Goal: Information Seeking & Learning: Learn about a topic

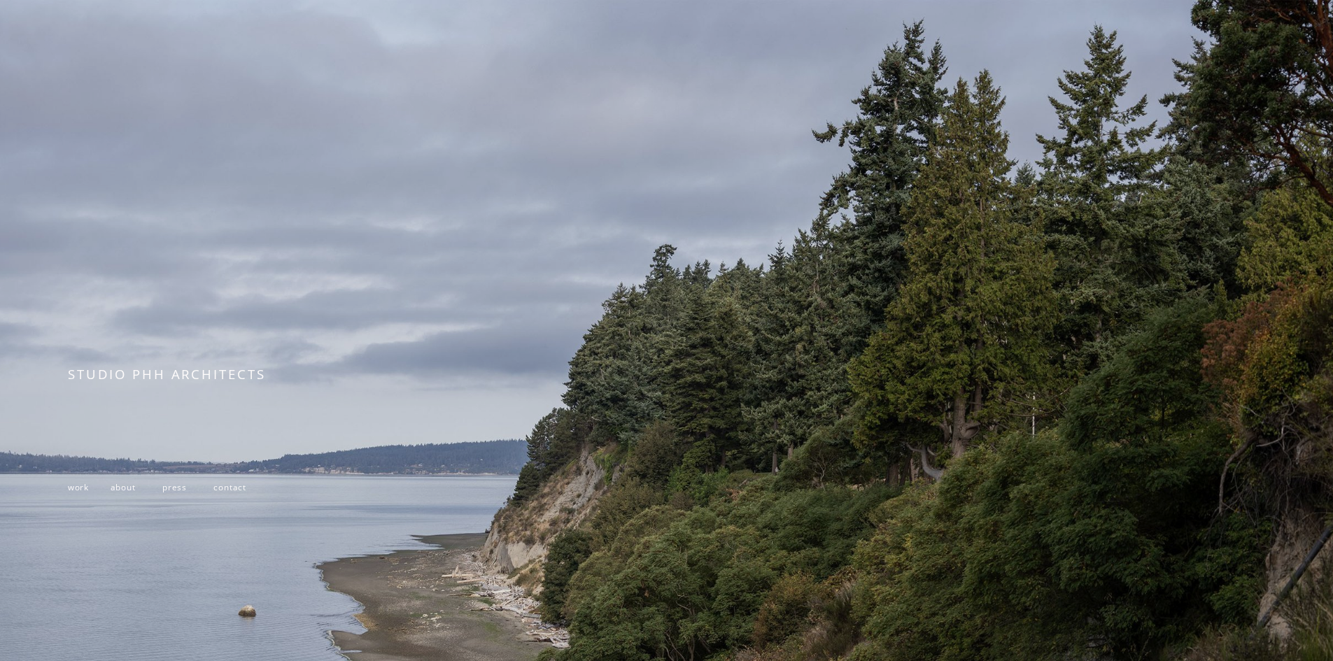
click at [73, 488] on span "work" at bounding box center [78, 486] width 21 height 11
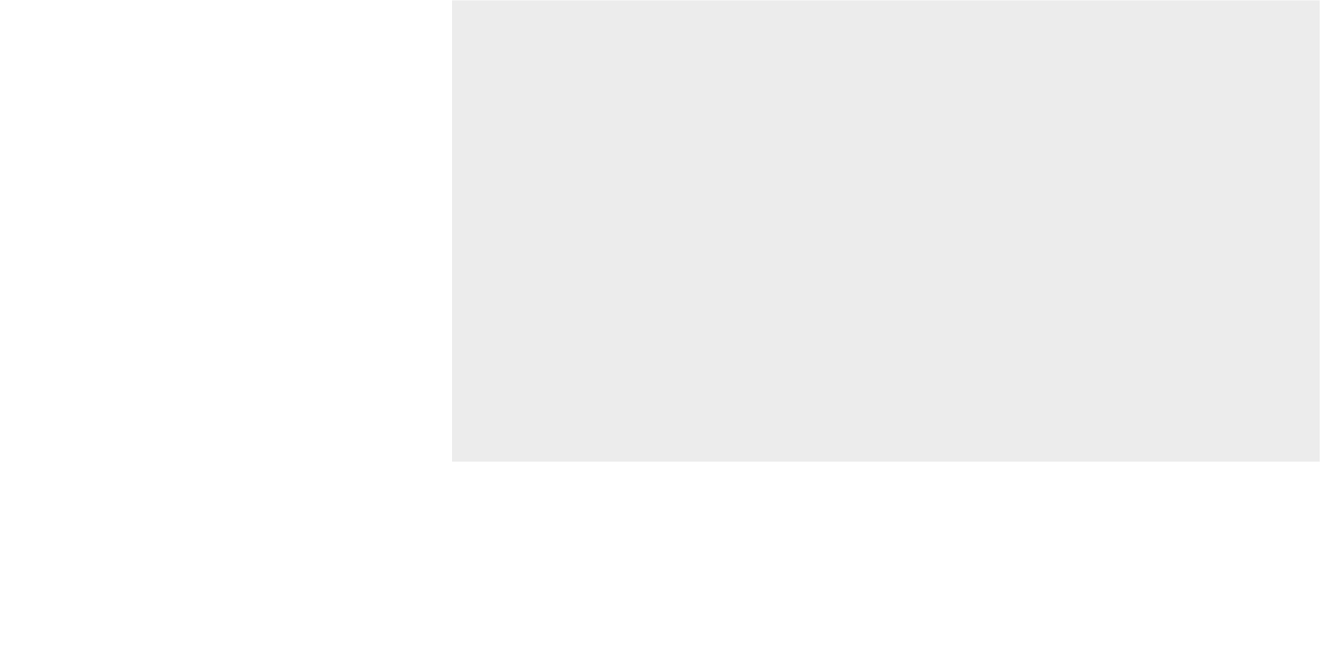
scroll to position [4549, 0]
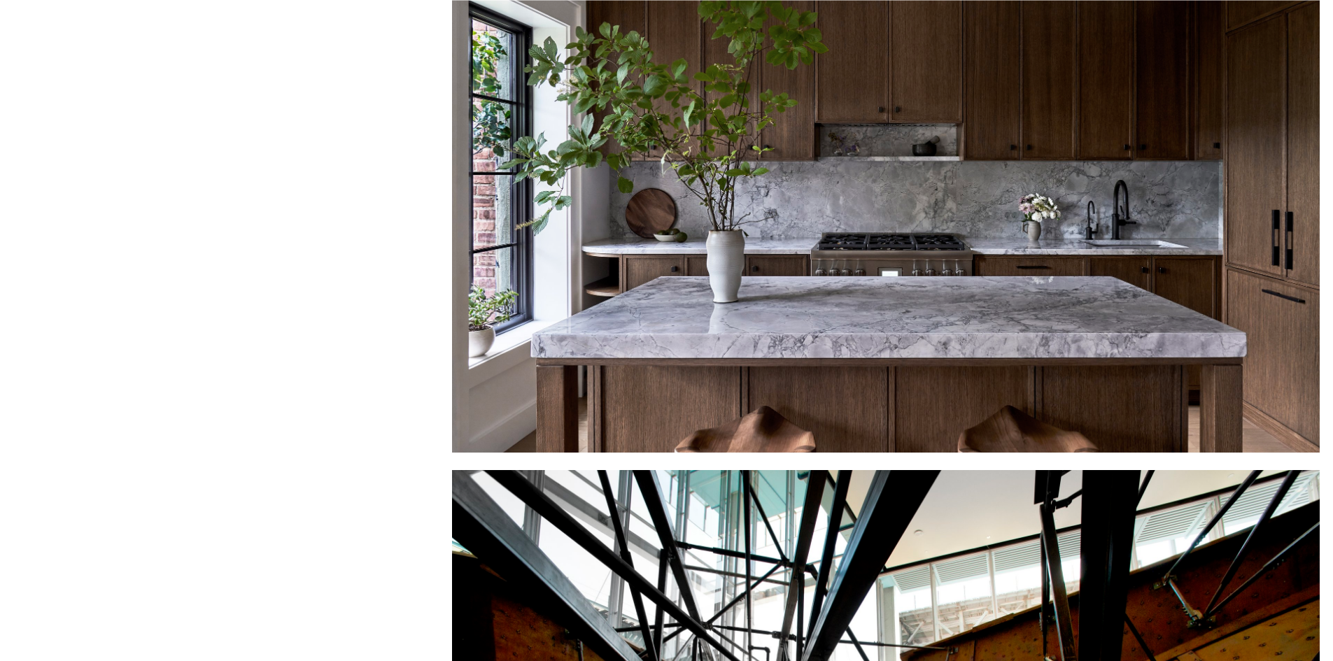
click at [817, 278] on div at bounding box center [886, 189] width 868 height 530
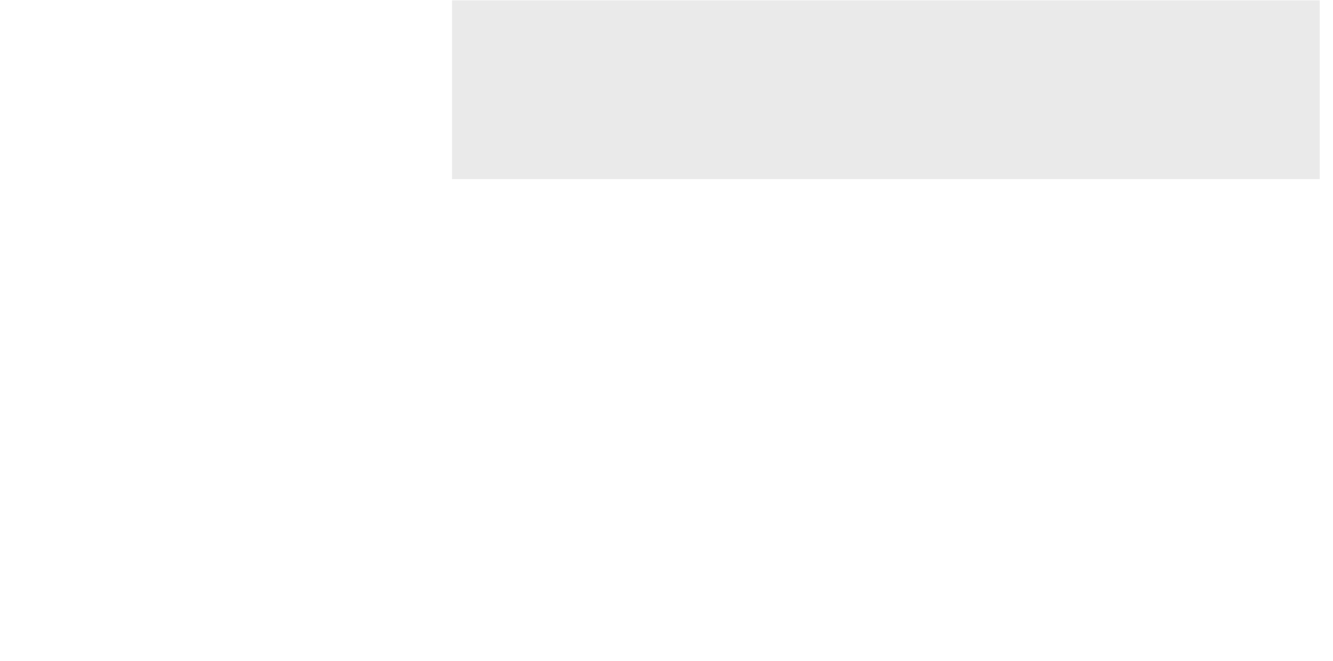
scroll to position [6228, 0]
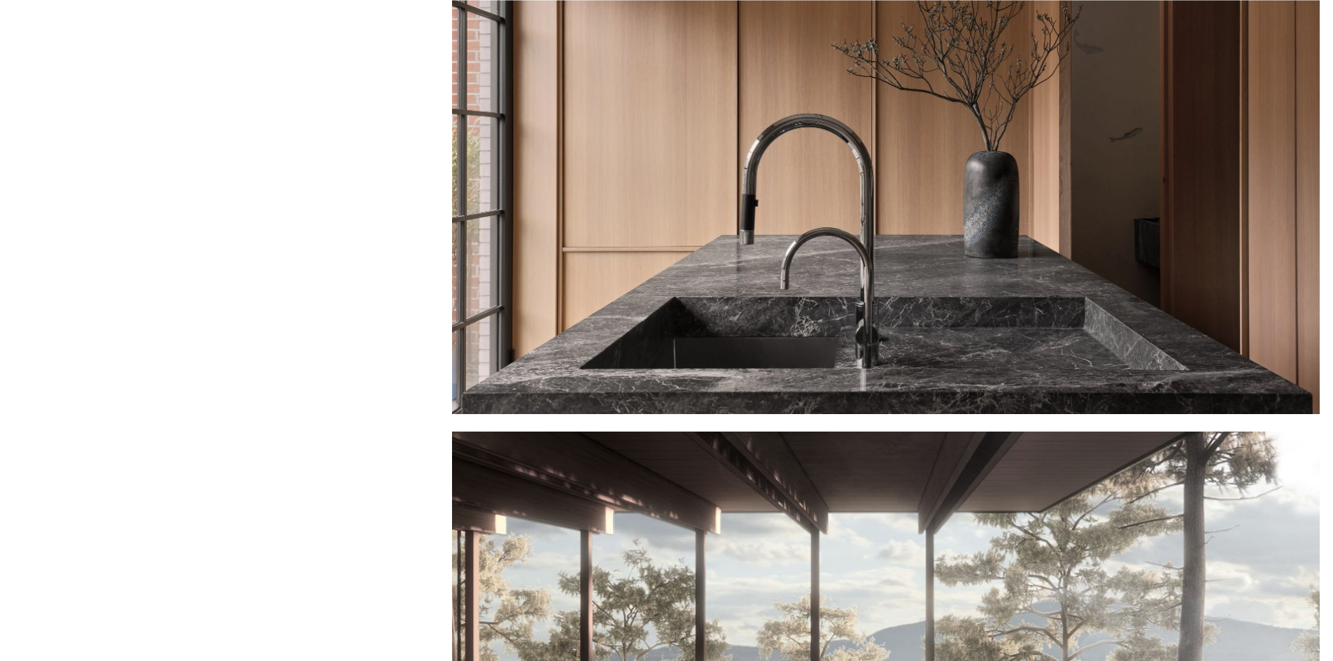
click at [1151, 268] on div at bounding box center [886, 150] width 868 height 530
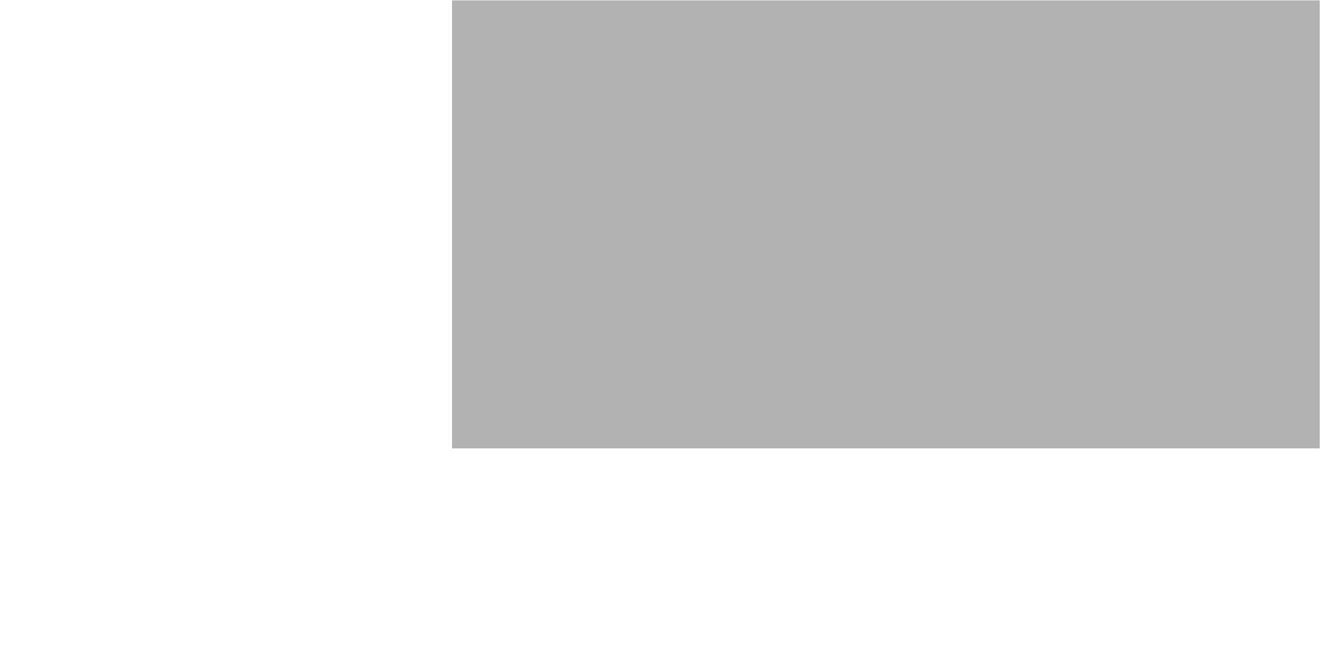
scroll to position [10147, 0]
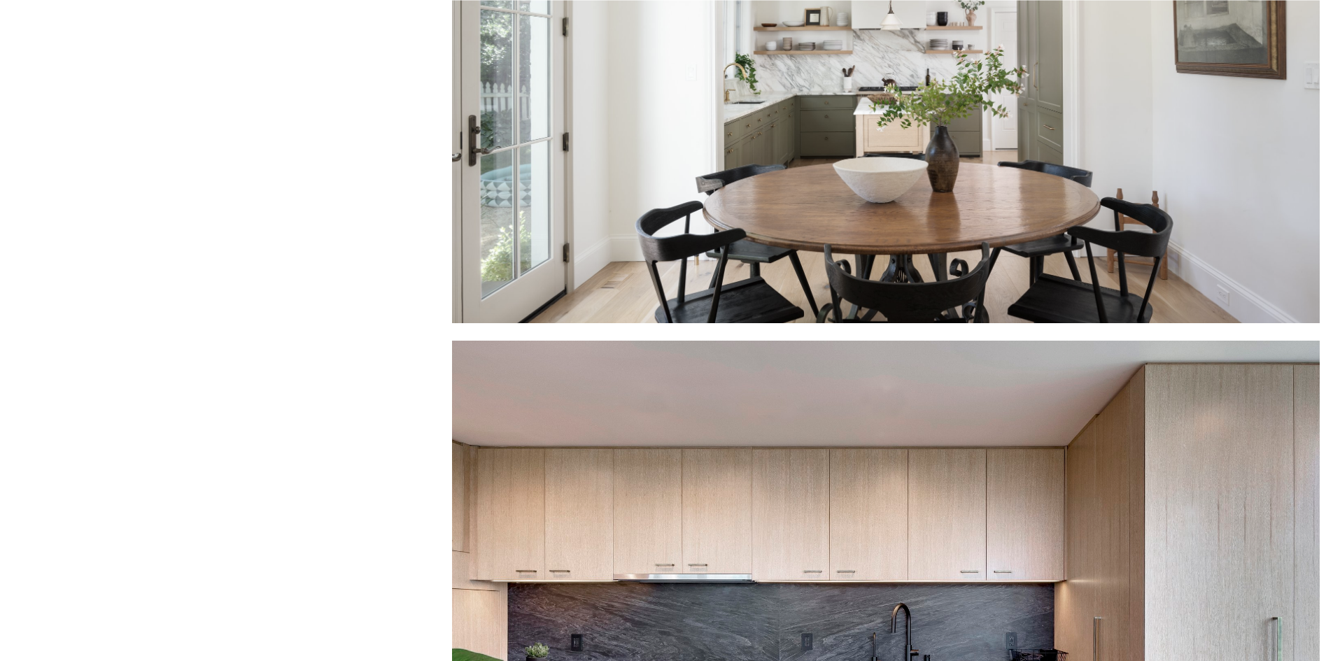
click at [936, 256] on div at bounding box center [886, 59] width 868 height 530
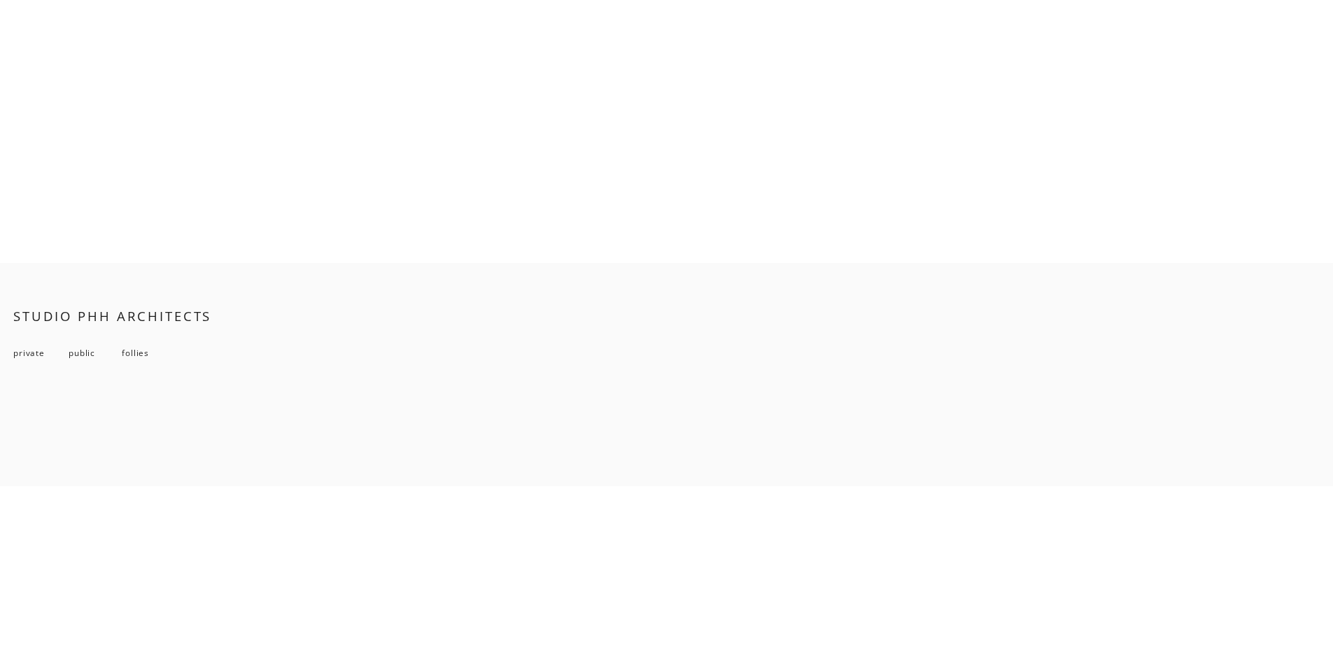
scroll to position [12055, 0]
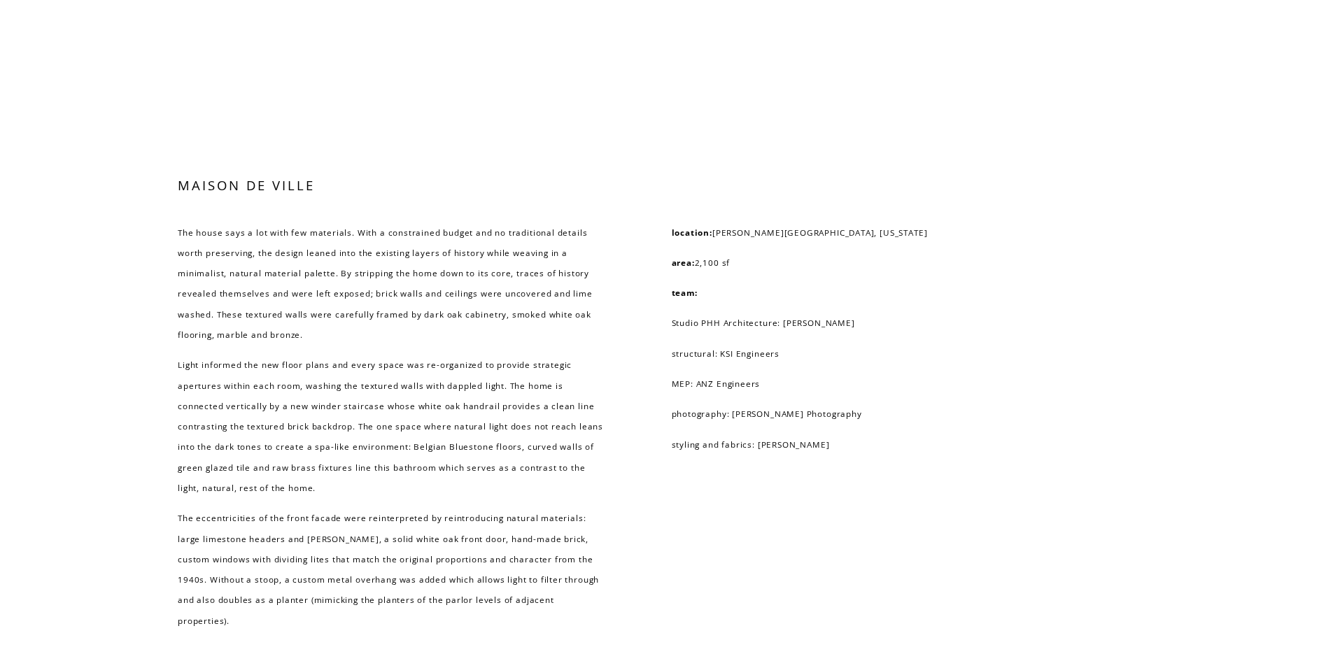
scroll to position [6998, 0]
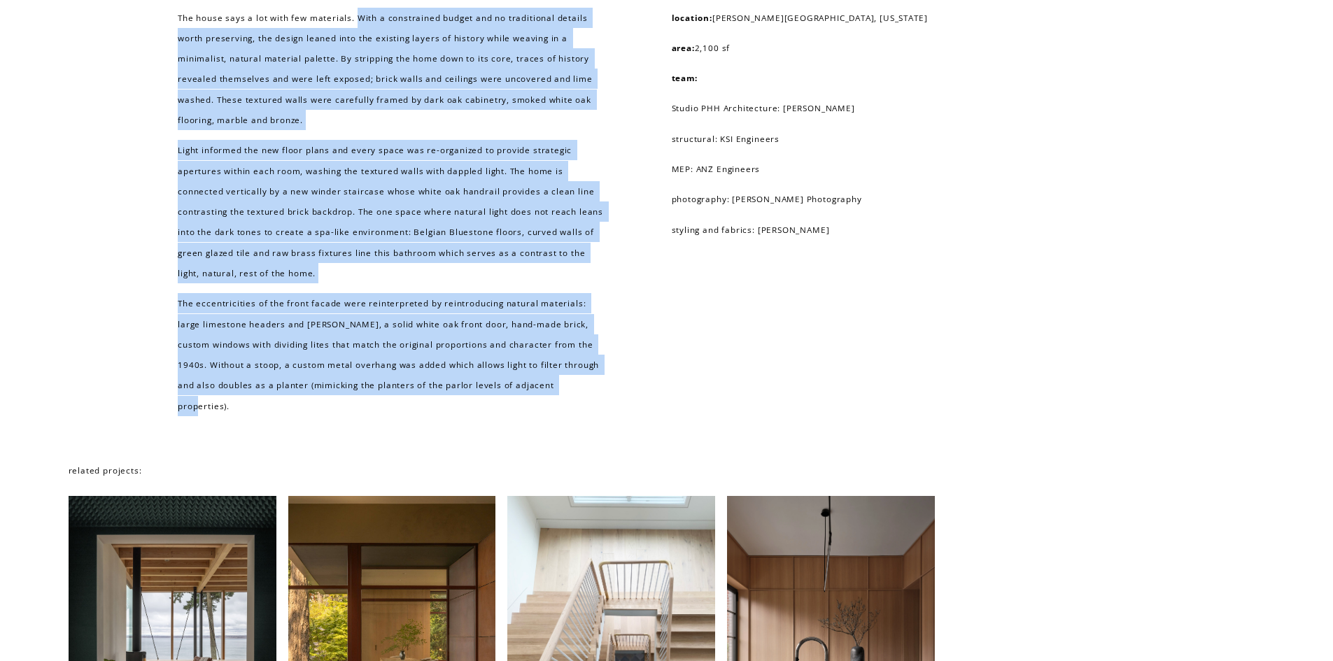
drag, startPoint x: 356, startPoint y: 52, endPoint x: 559, endPoint y: 429, distance: 428.3
click at [559, 416] on div "The house says a lot with few materials. With a constrained budget and no tradi…" at bounding box center [392, 212] width 429 height 409
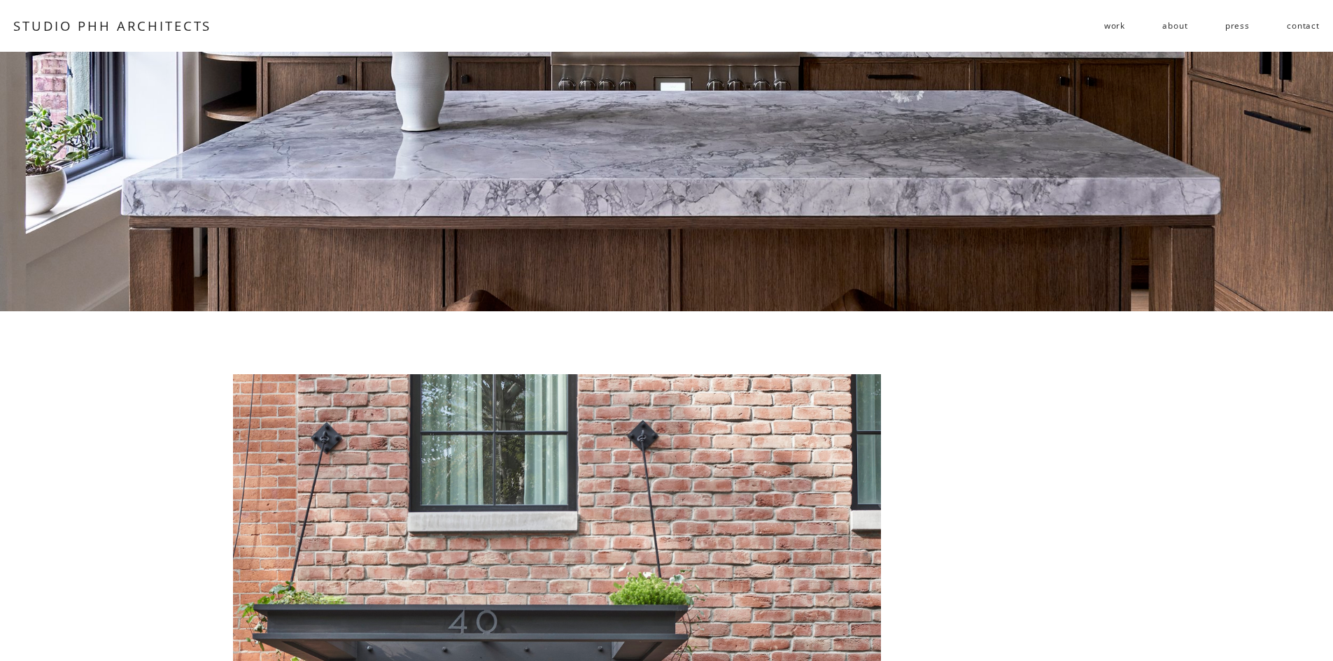
scroll to position [0, 0]
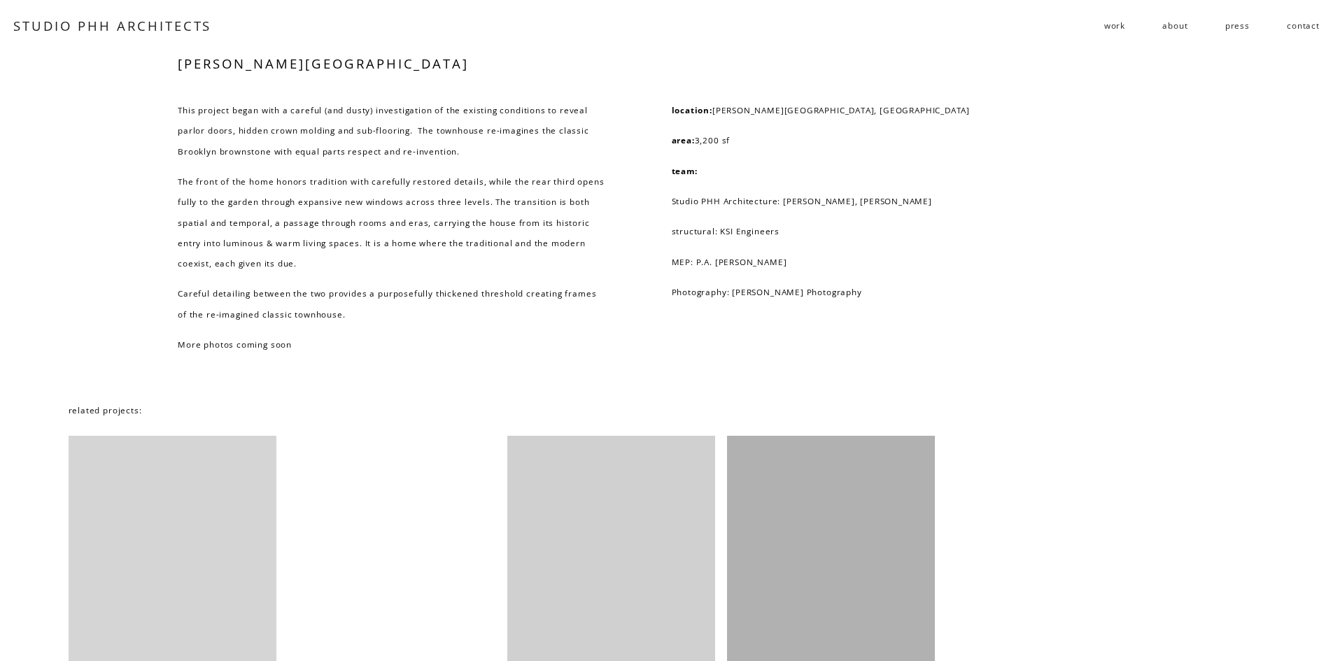
scroll to position [1059, 0]
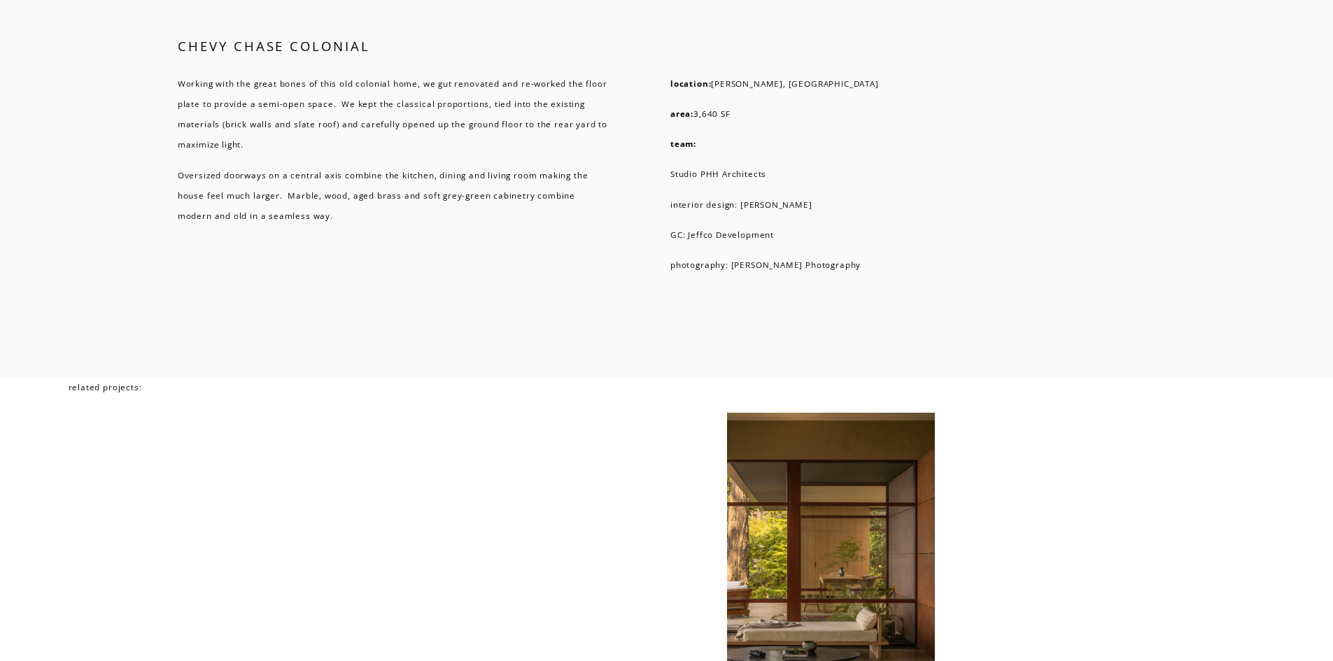
scroll to position [4899, 0]
